Goal: Register for event/course

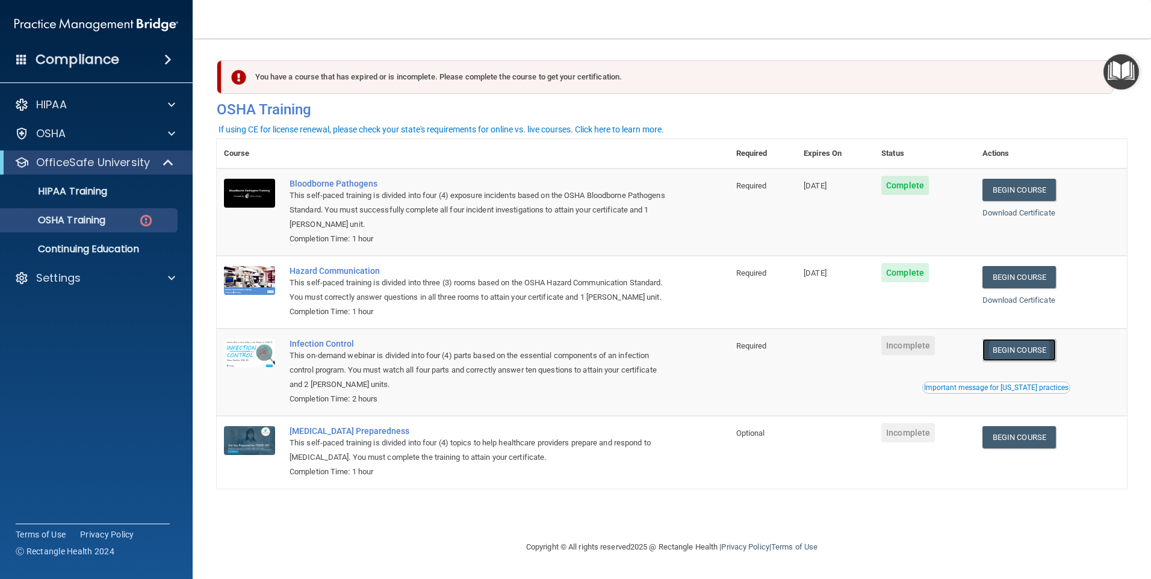
click at [568, 361] on link "Begin Course" at bounding box center [1018, 350] width 73 height 22
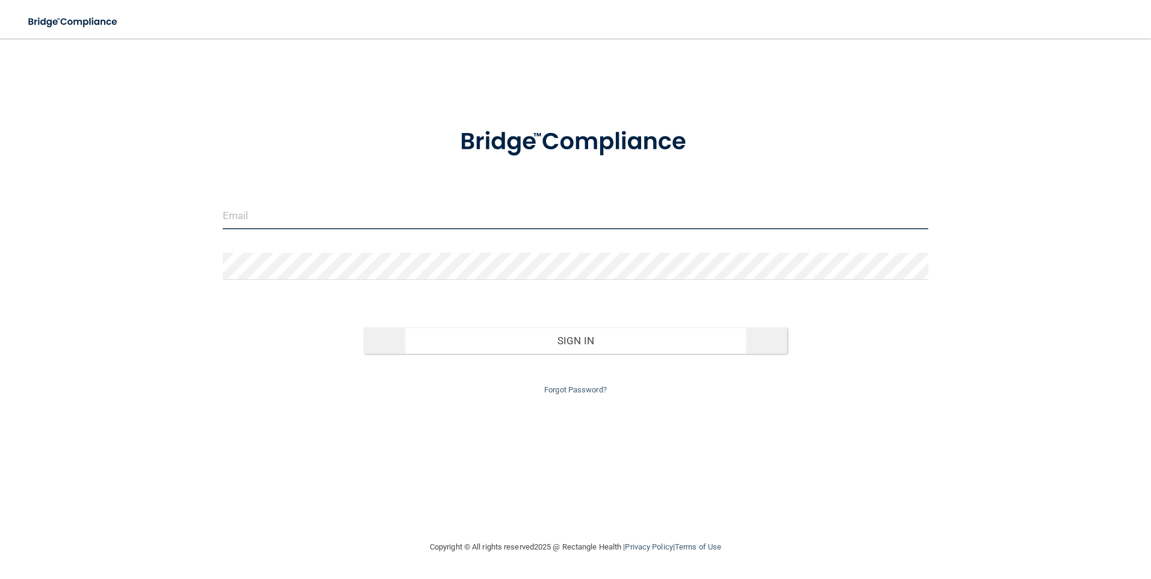
type input "[EMAIL_ADDRESS][DOMAIN_NAME]"
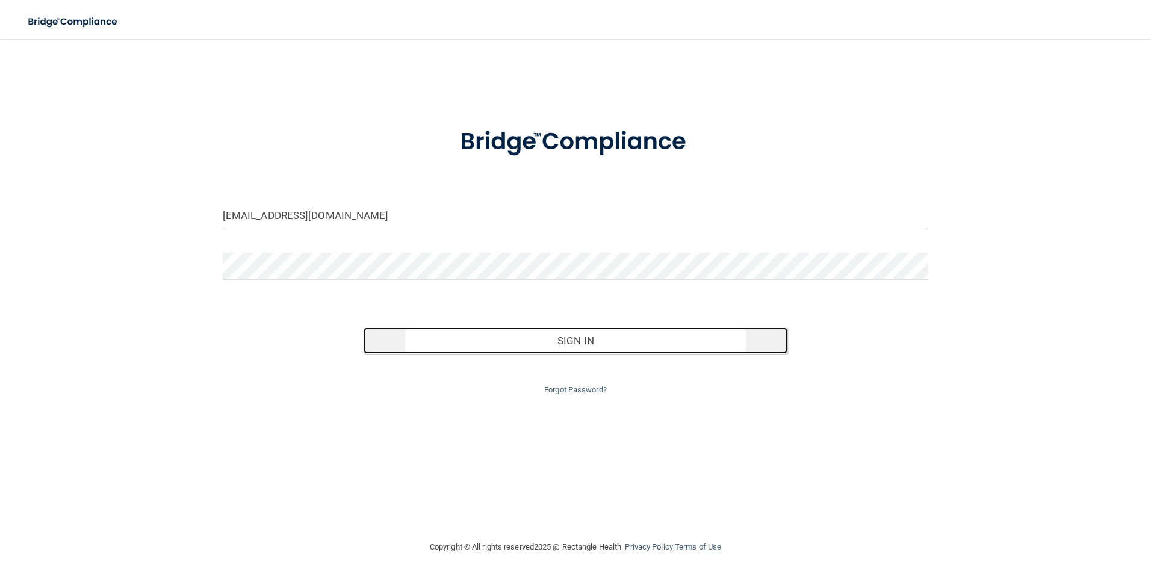
click at [565, 341] on button "Sign In" at bounding box center [576, 340] width 424 height 26
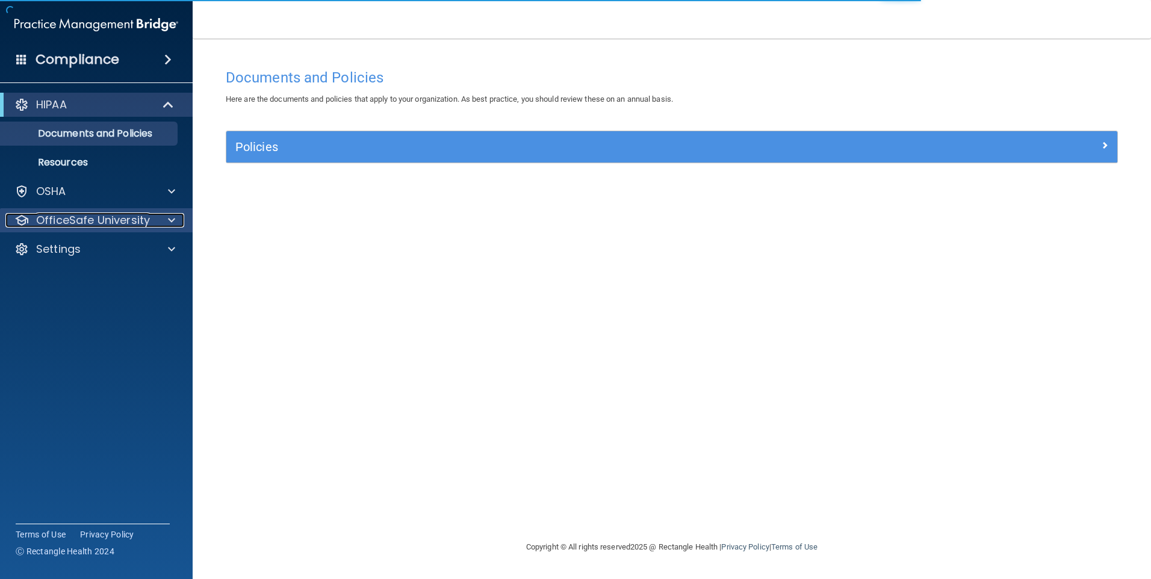
click at [167, 221] on div at bounding box center [170, 220] width 30 height 14
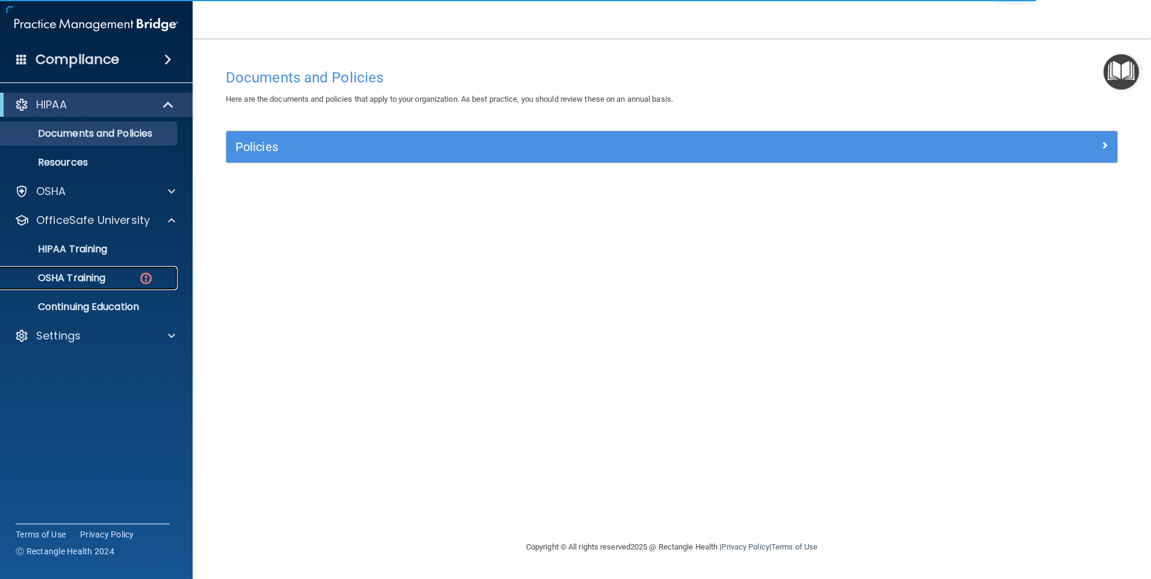
click at [119, 273] on div "OSHA Training" at bounding box center [90, 278] width 164 height 12
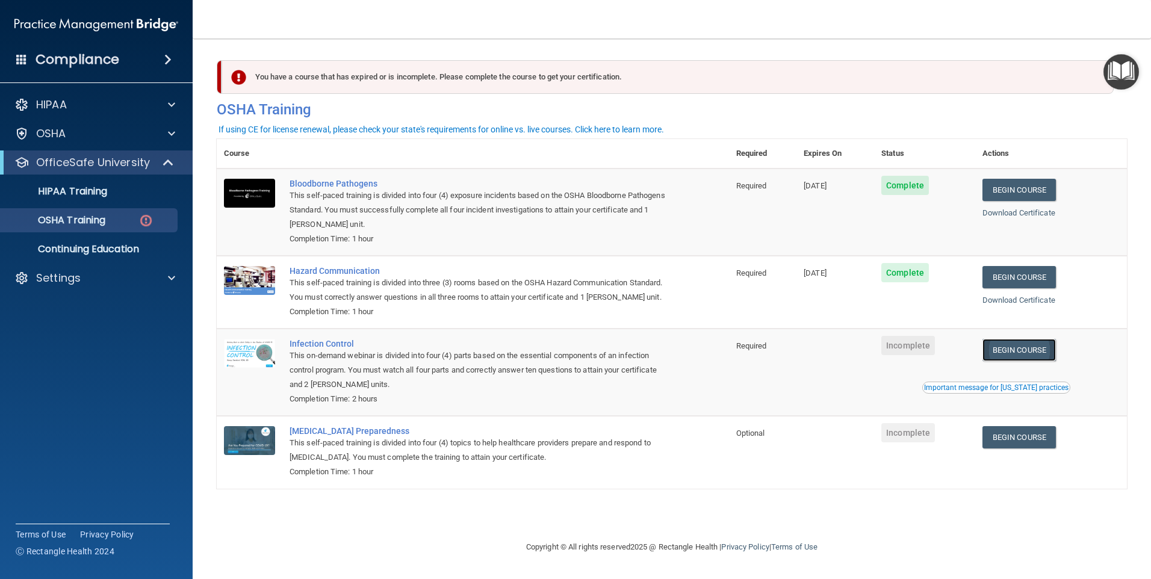
click at [1048, 361] on link "Begin Course" at bounding box center [1018, 350] width 73 height 22
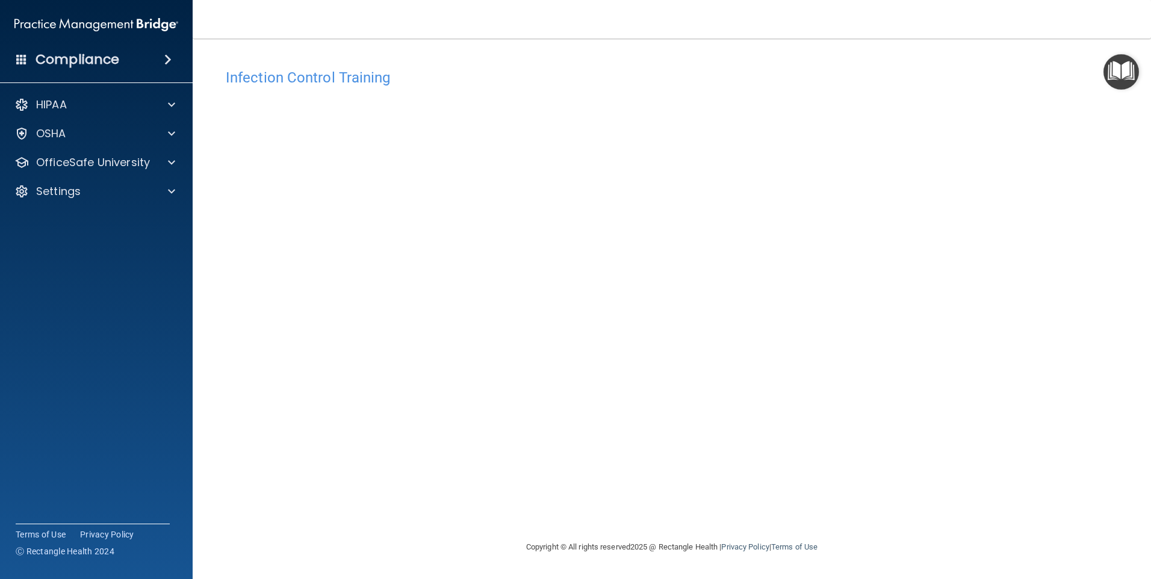
click at [1100, 406] on div "Infection Control Training This course doesn’t expire until . Are you sure you …" at bounding box center [672, 301] width 910 height 477
click at [1004, 400] on div "Infection Control Training This course doesn’t expire until . Are you sure you …" at bounding box center [672, 301] width 910 height 477
click at [1016, 405] on div "Infection Control Training This course doesn’t expire until . Are you sure you …" at bounding box center [672, 301] width 910 height 477
